Goal: Task Accomplishment & Management: Use online tool/utility

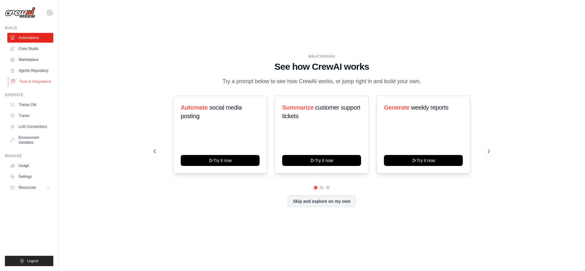
click at [43, 80] on link "Tools & Integrations" at bounding box center [31, 82] width 46 height 10
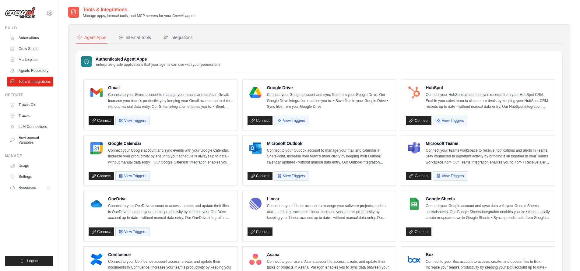
click at [102, 119] on link "Connect" at bounding box center [101, 120] width 25 height 9
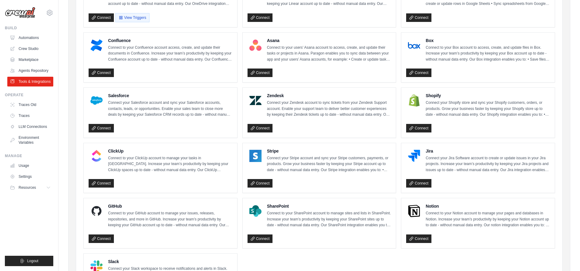
scroll to position [278, 0]
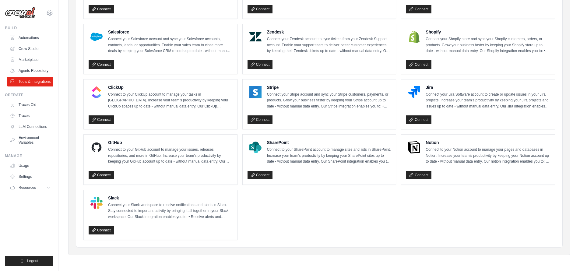
click at [536, 194] on ul "Gmail Connect to your Gmail account to manage your emails and drafts in Gmail. …" at bounding box center [319, 21] width 472 height 438
click at [364, 205] on ul "Gmail Connect to your Gmail account to manage your emails and drafts in Gmail. …" at bounding box center [319, 21] width 472 height 438
click at [560, 192] on div "Gmail Connect to your Gmail account to manage your emails and drafts in Gmail. …" at bounding box center [319, 20] width 486 height 453
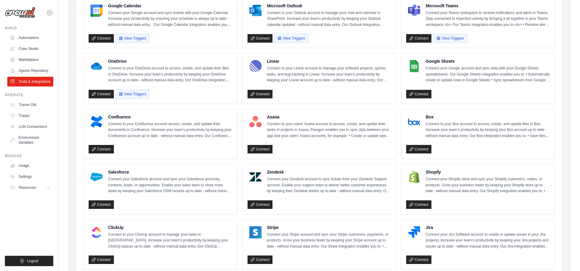
scroll to position [117, 0]
